Goal: Information Seeking & Learning: Learn about a topic

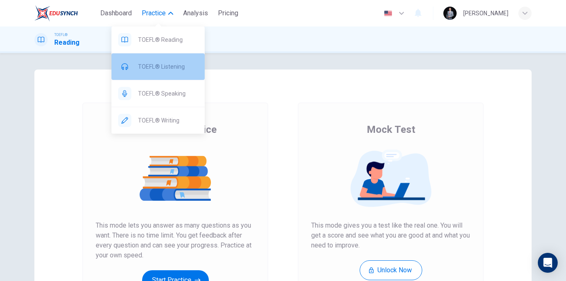
click at [168, 67] on span "TOEFL® Listening" at bounding box center [168, 67] width 60 height 10
click at [168, 68] on span "TOEFL® Listening" at bounding box center [168, 67] width 60 height 10
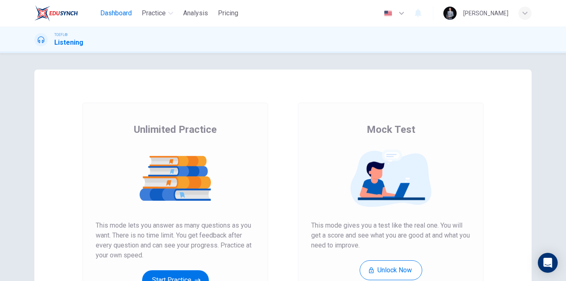
click at [122, 8] on button "Dashboard" at bounding box center [116, 13] width 38 height 15
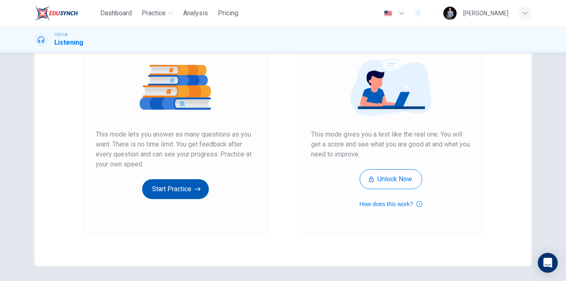
scroll to position [119, 0]
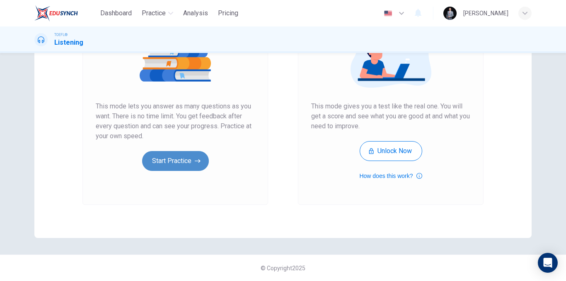
click at [195, 162] on icon "button" at bounding box center [198, 161] width 6 height 8
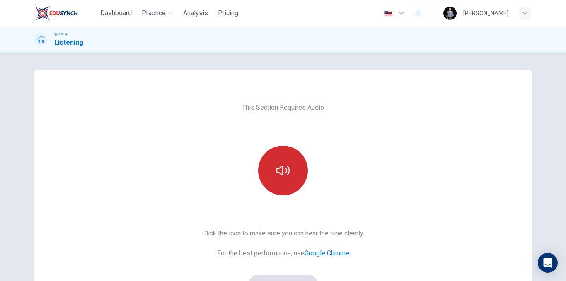
click at [277, 161] on button "button" at bounding box center [283, 171] width 50 height 50
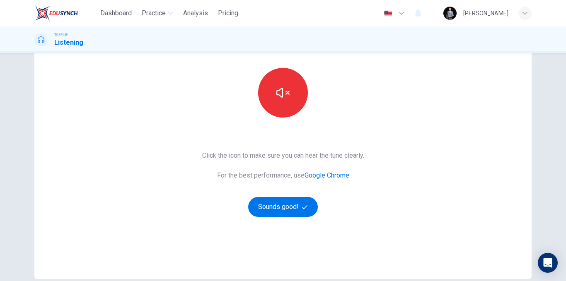
scroll to position [83, 0]
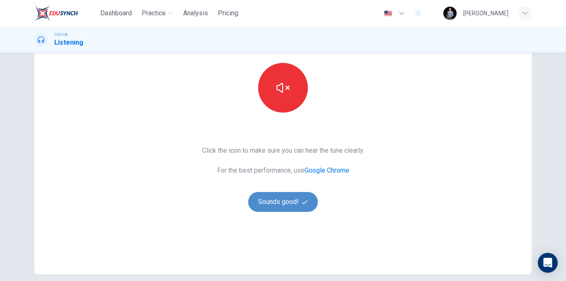
click at [305, 198] on button "Sounds good!" at bounding box center [283, 202] width 70 height 20
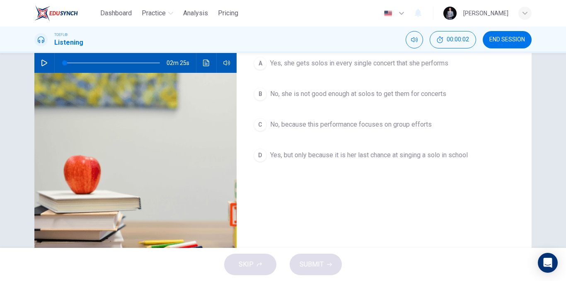
click at [41, 65] on icon "button" at bounding box center [44, 63] width 7 height 7
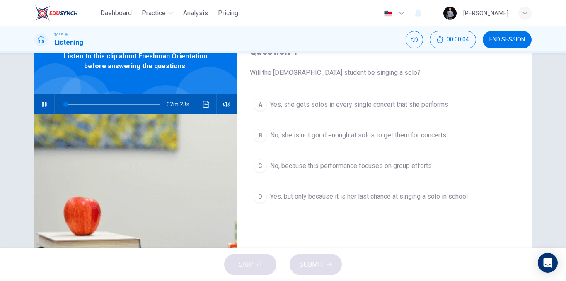
scroll to position [0, 0]
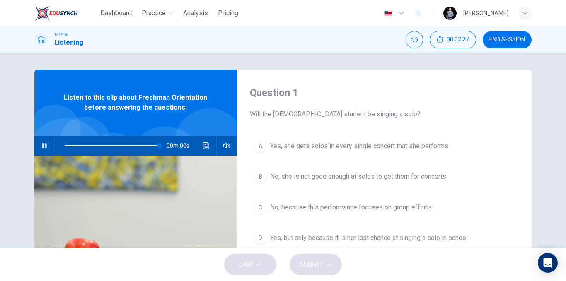
type input "0"
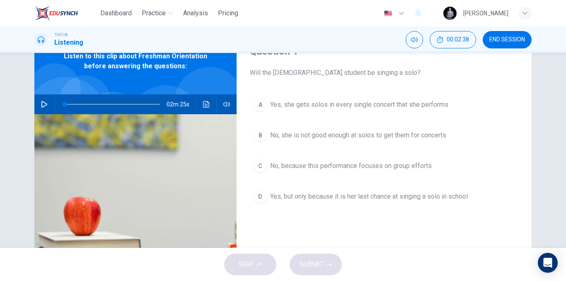
click at [332, 164] on span "No, because this performance focuses on group efforts" at bounding box center [351, 166] width 162 height 10
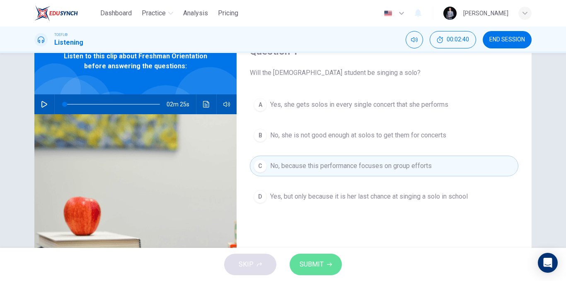
click at [322, 265] on span "SUBMIT" at bounding box center [311, 265] width 24 height 12
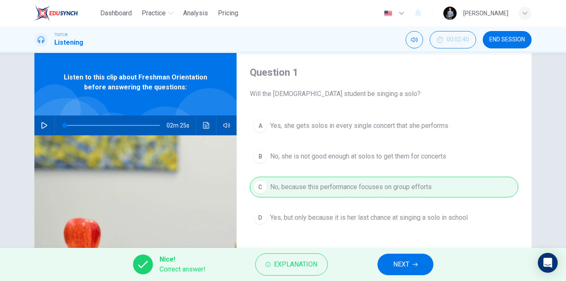
scroll to position [0, 0]
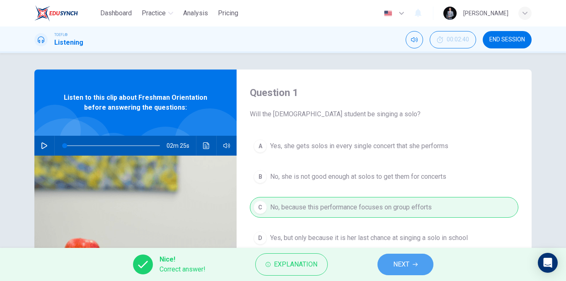
click at [405, 269] on span "NEXT" at bounding box center [401, 265] width 16 height 12
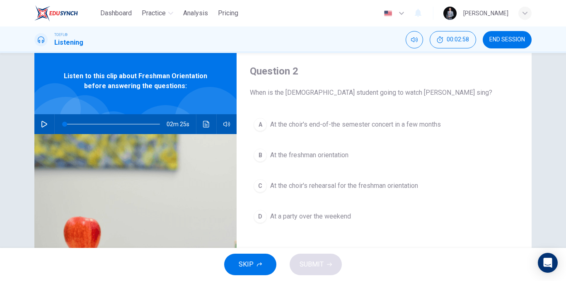
scroll to position [41, 0]
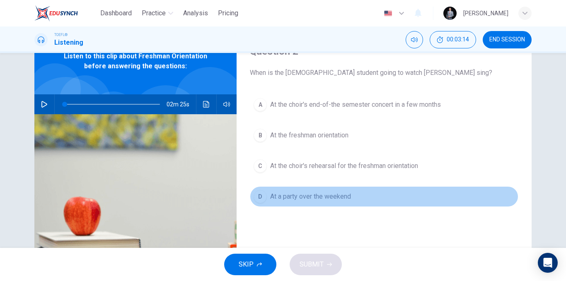
click at [318, 195] on span "At a party over the weekend" at bounding box center [310, 197] width 81 height 10
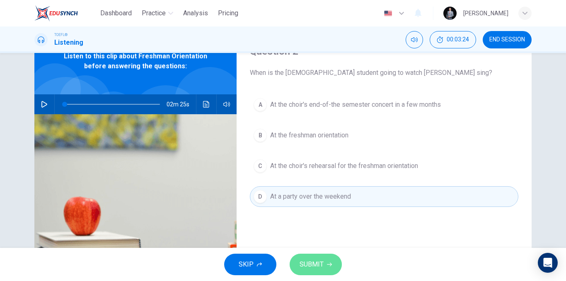
click at [325, 262] on button "SUBMIT" at bounding box center [316, 265] width 52 height 22
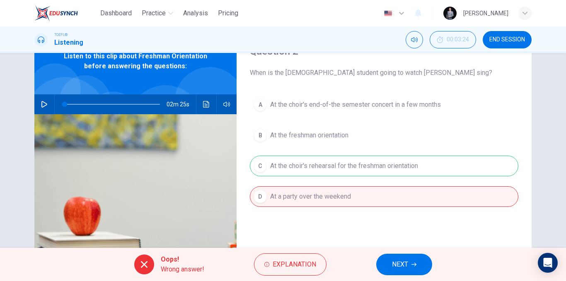
click at [386, 263] on button "NEXT" at bounding box center [404, 265] width 56 height 22
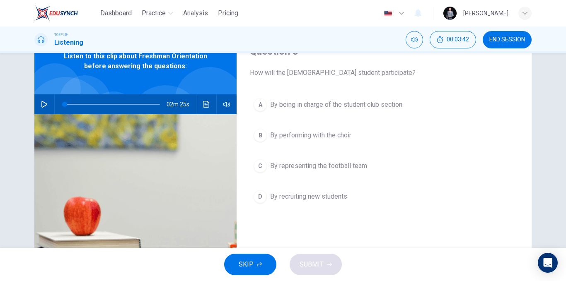
drag, startPoint x: 330, startPoint y: 108, endPoint x: 329, endPoint y: 130, distance: 22.8
click at [330, 108] on span "By being in charge of the student club section" at bounding box center [336, 105] width 132 height 10
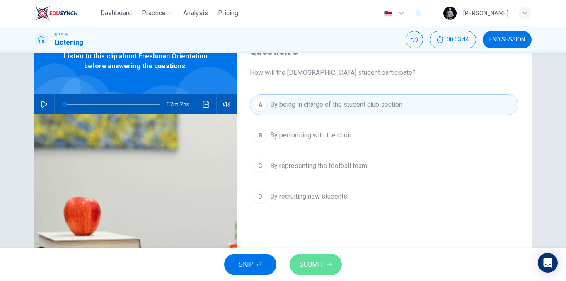
click at [332, 258] on button "SUBMIT" at bounding box center [316, 265] width 52 height 22
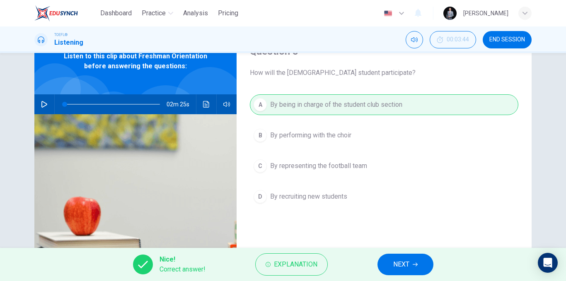
click at [403, 268] on span "NEXT" at bounding box center [401, 265] width 16 height 12
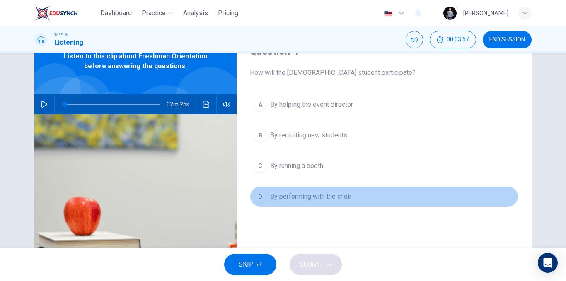
click at [331, 199] on span "By performing with the choir" at bounding box center [310, 197] width 81 height 10
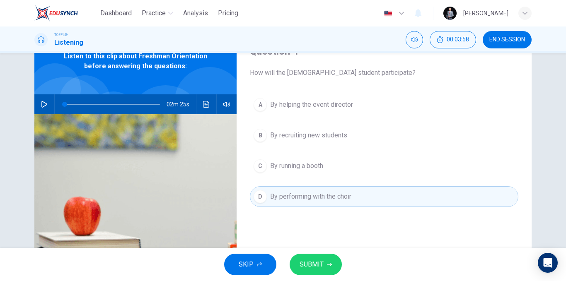
click at [319, 259] on span "SUBMIT" at bounding box center [311, 265] width 24 height 12
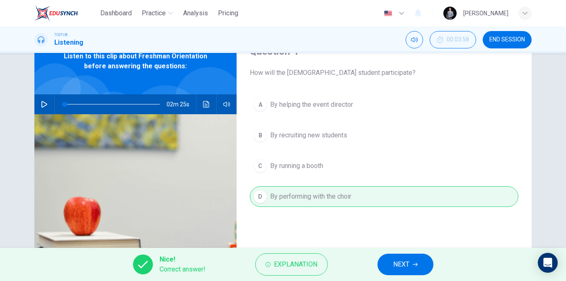
click at [395, 270] on button "NEXT" at bounding box center [405, 265] width 56 height 22
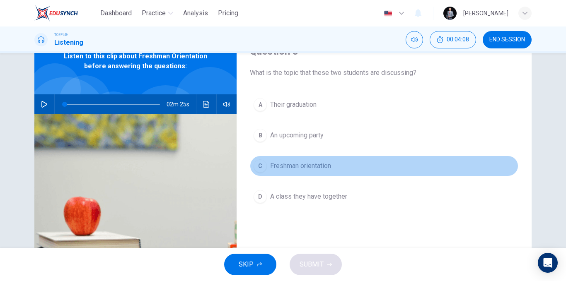
click at [308, 167] on span "Freshman orientation" at bounding box center [300, 166] width 61 height 10
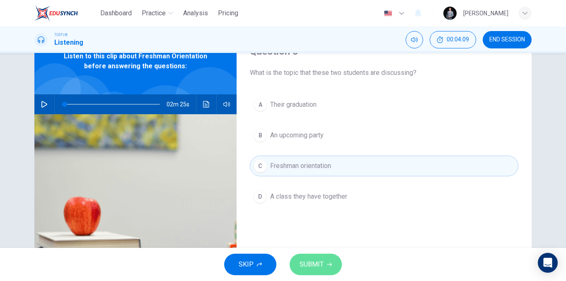
click at [322, 257] on button "SUBMIT" at bounding box center [316, 265] width 52 height 22
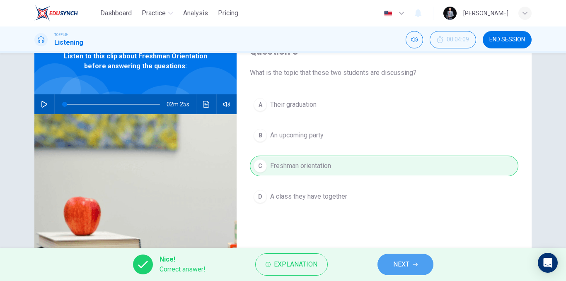
click at [398, 259] on span "NEXT" at bounding box center [401, 265] width 16 height 12
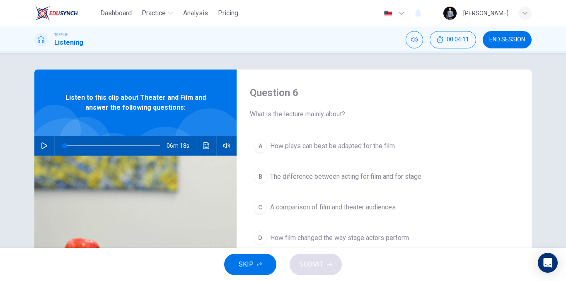
click at [249, 264] on span "SKIP" at bounding box center [246, 265] width 15 height 12
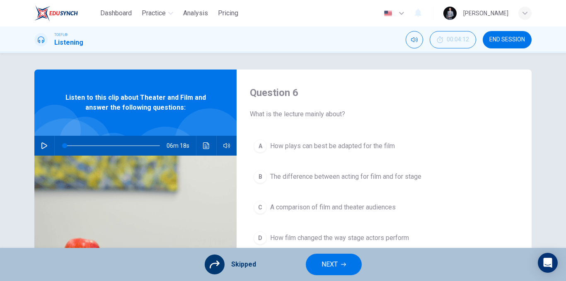
click at [487, 36] on button "END SESSION" at bounding box center [507, 39] width 49 height 17
